Goal: Task Accomplishment & Management: Complete application form

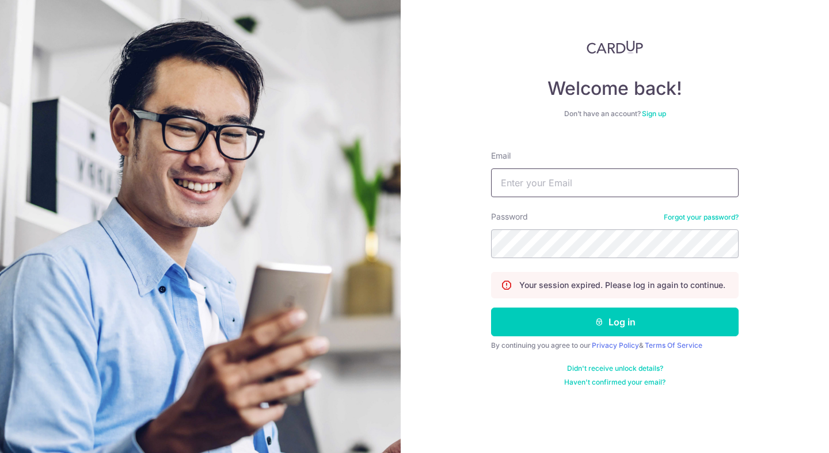
click at [610, 185] on input "Email" at bounding box center [614, 183] width 247 height 29
type input "[EMAIL_ADDRESS][DOMAIN_NAME]"
click at [491, 308] on button "Log in" at bounding box center [614, 322] width 247 height 29
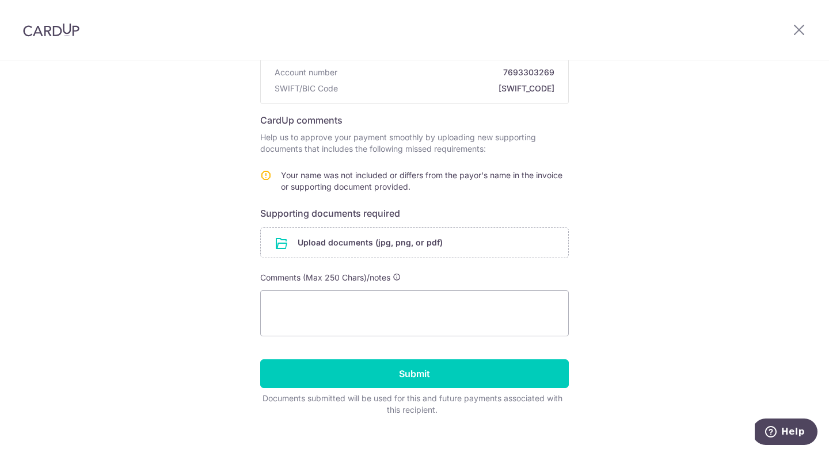
scroll to position [65, 0]
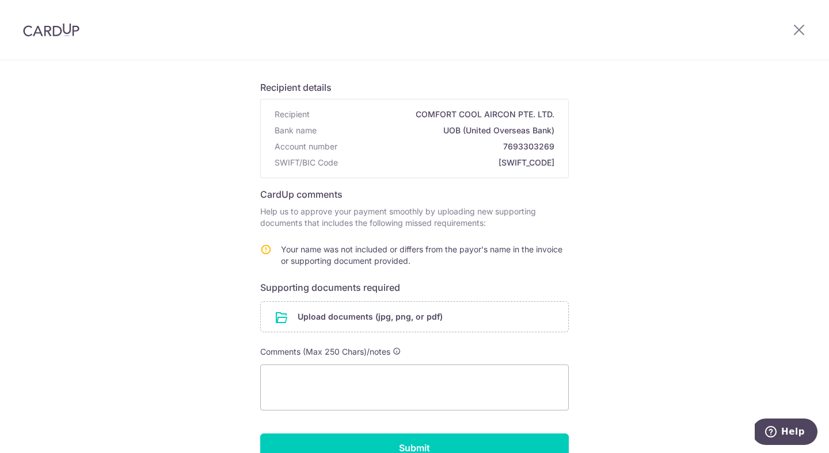
click at [693, 163] on div "Help us verify your payment Recipient details Recipient COMFORT COOL AIRCON PTE…" at bounding box center [414, 269] width 829 height 549
click at [795, 416] on div "Help us verify your payment Recipient details Recipient COMFORT COOL AIRCON PTE…" at bounding box center [414, 269] width 829 height 549
